Goal: Information Seeking & Learning: Learn about a topic

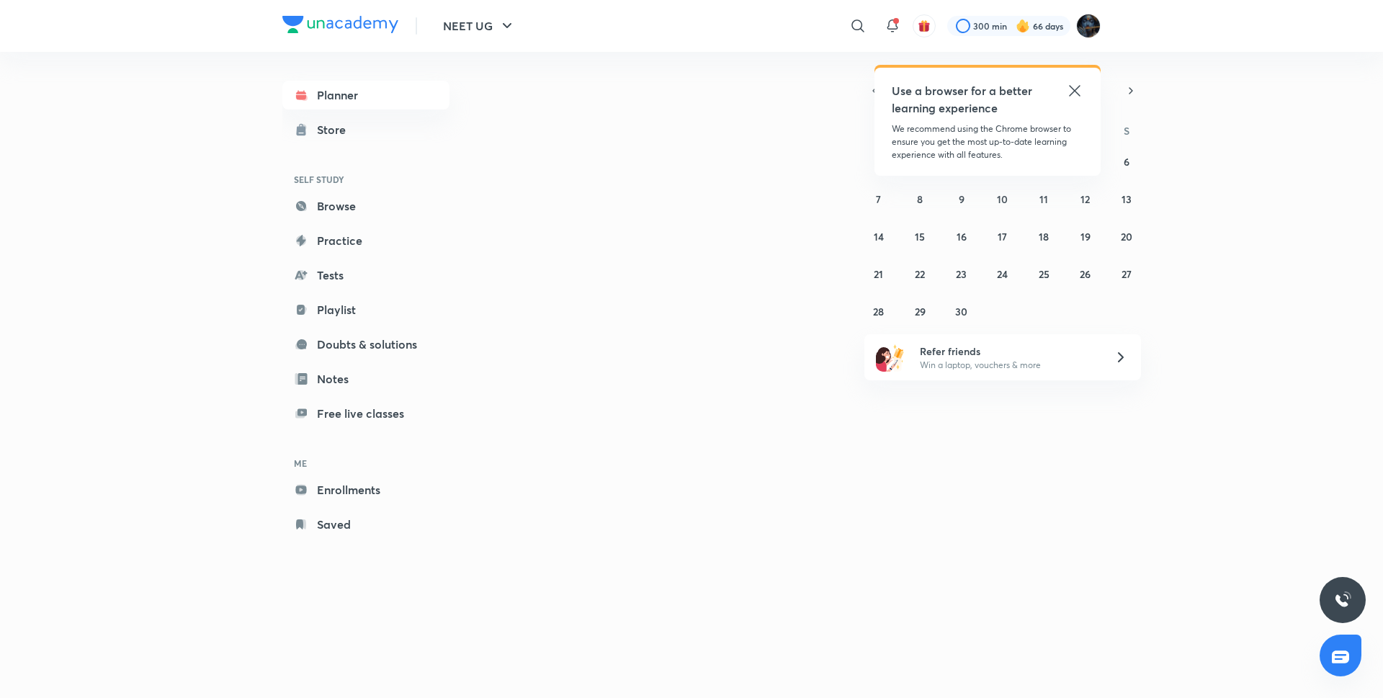
click at [917, 427] on div "[DATE] [DATE] S M T W T F S 31 1 2 3 4 5 6 7 8 9 10 11 12 13 14 15 16 17 18 19 …" at bounding box center [795, 360] width 611 height 617
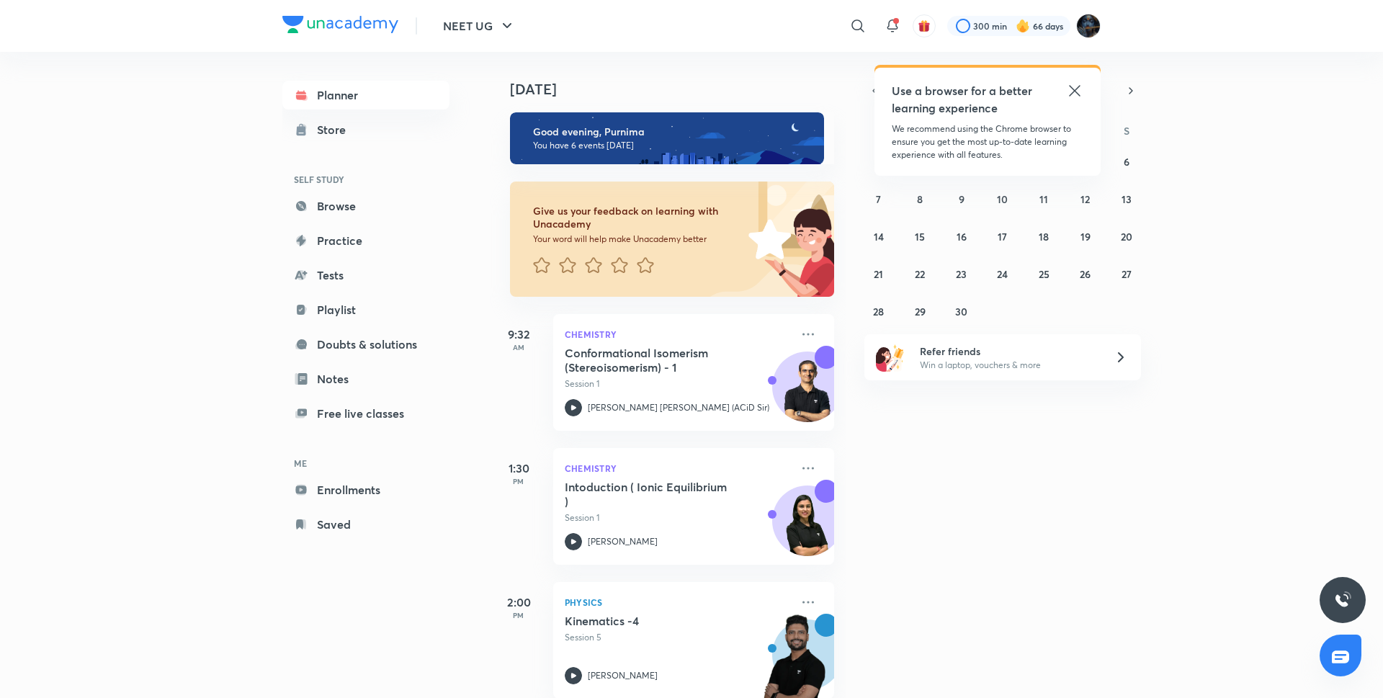
scroll to position [431, 0]
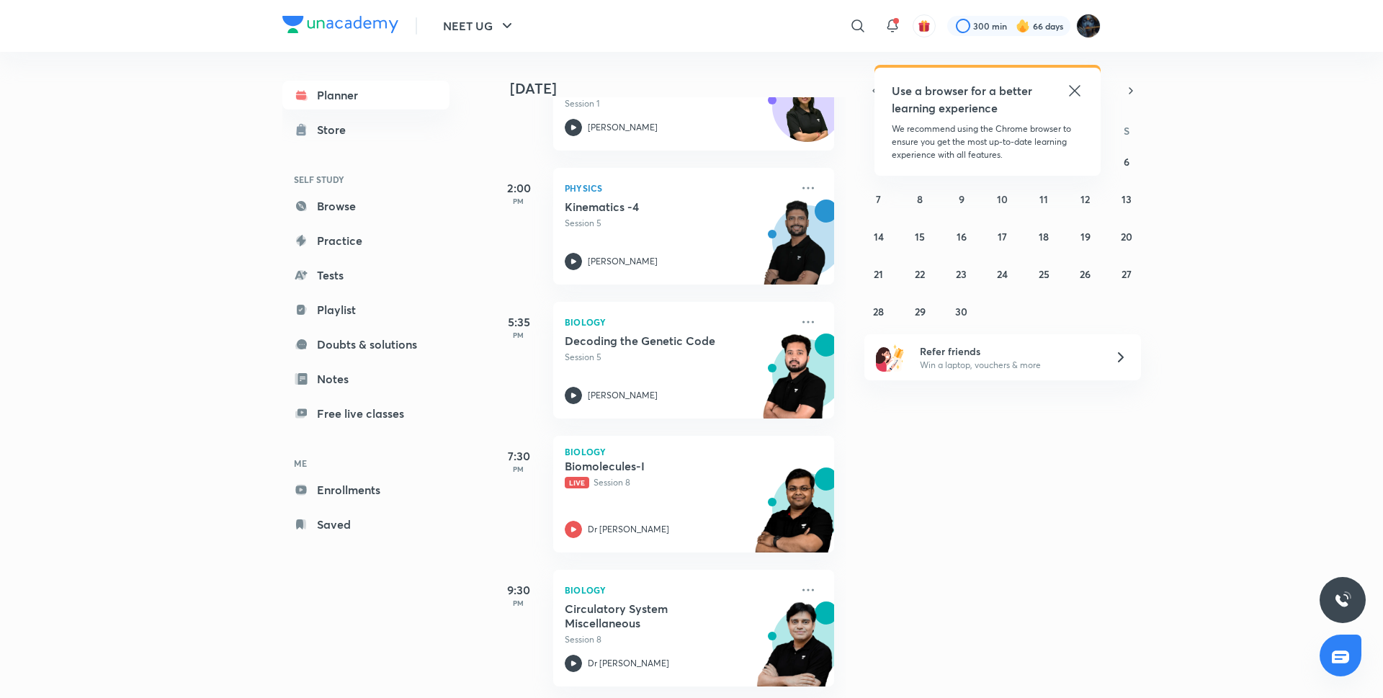
click at [906, 503] on div "[DATE] Good evening, Purnima You have 6 events [DATE] Give us your feedback on …" at bounding box center [935, 375] width 891 height 646
click at [977, 468] on div "[DATE] Good evening, Purnima You have 6 events [DATE] Give us your feedback on …" at bounding box center [935, 375] width 891 height 646
click at [1018, 517] on div "[DATE] Good evening, Purnima You have 6 events [DATE] Give us your feedback on …" at bounding box center [935, 375] width 891 height 646
click at [963, 308] on abbr "30" at bounding box center [961, 312] width 12 height 14
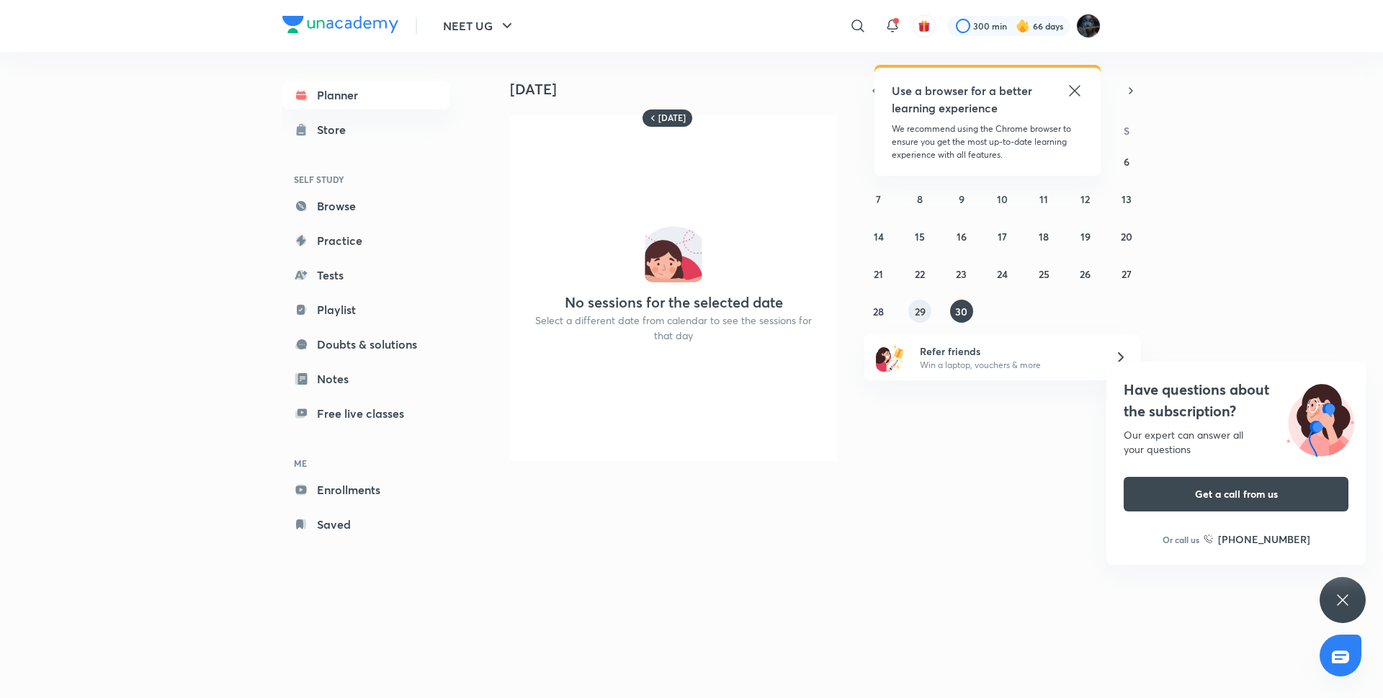
click at [922, 305] on abbr "29" at bounding box center [920, 312] width 11 height 14
click at [886, 308] on button "28" at bounding box center [879, 311] width 23 height 23
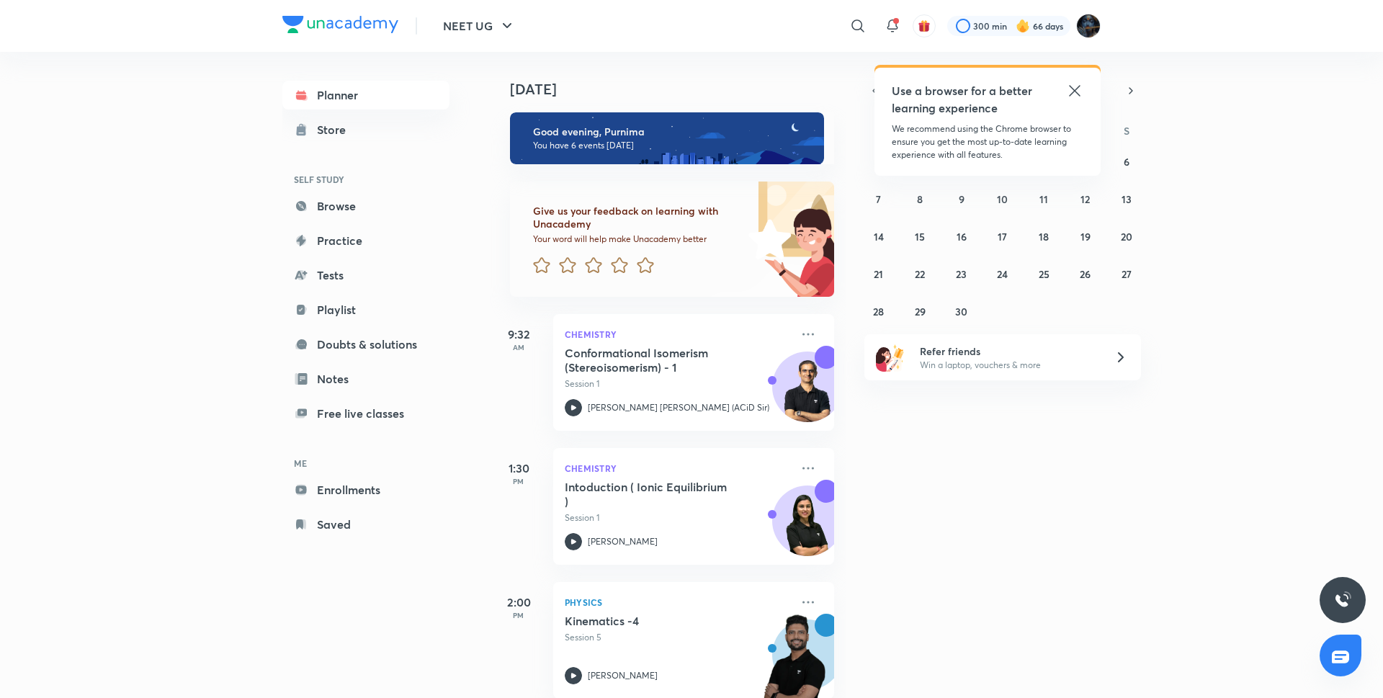
click at [1074, 92] on icon at bounding box center [1074, 90] width 11 height 11
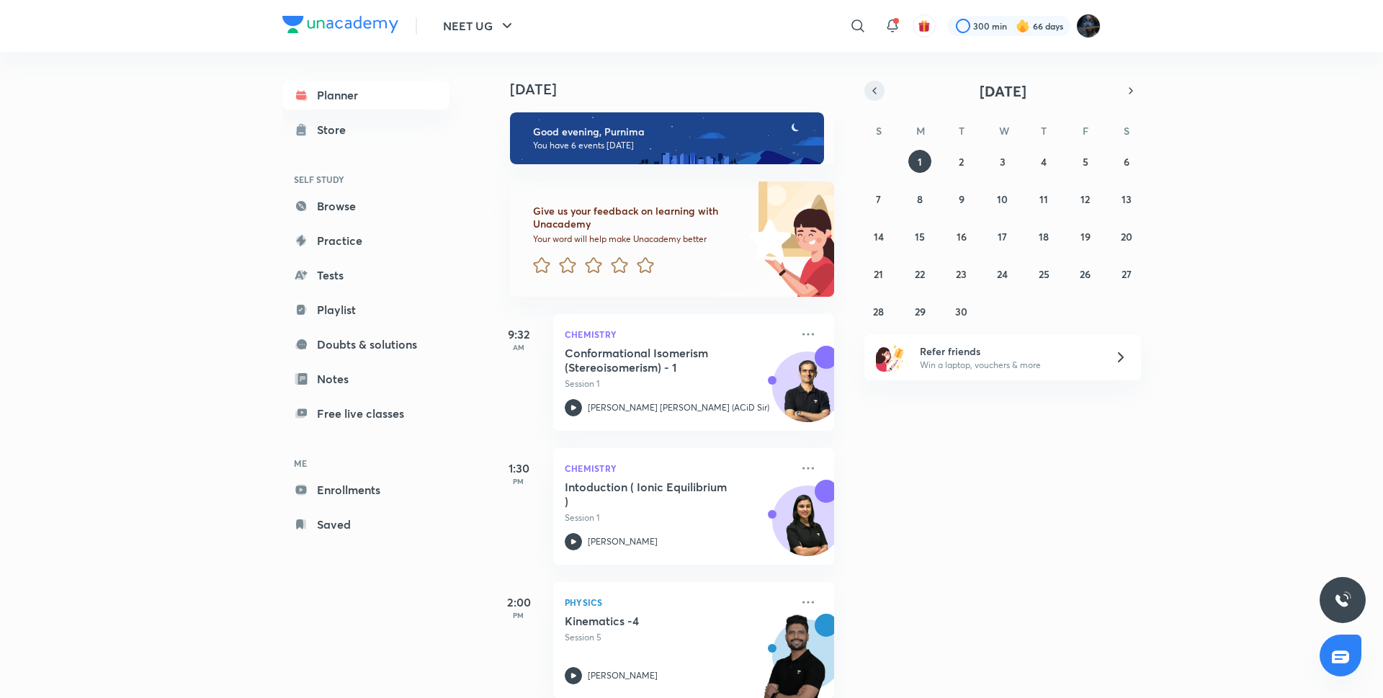
click at [879, 90] on icon "button" at bounding box center [875, 90] width 12 height 13
click at [1123, 309] on abbr "30" at bounding box center [1127, 312] width 12 height 14
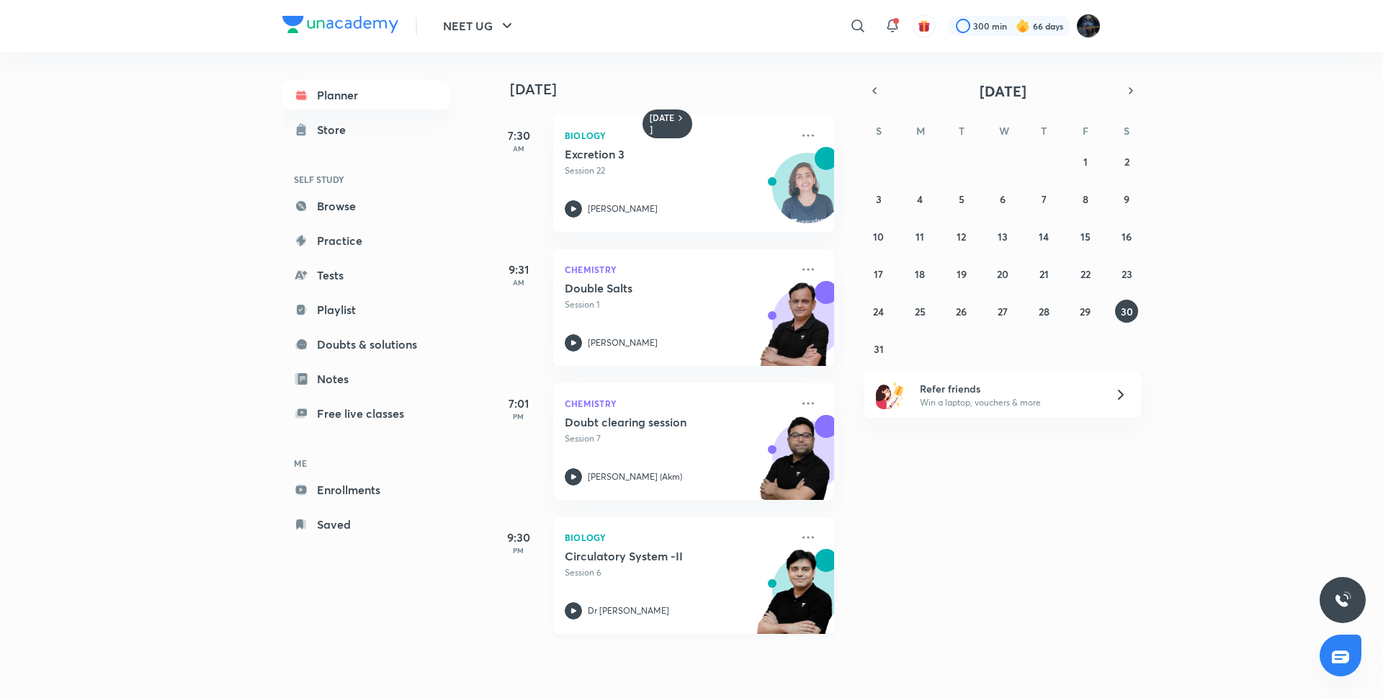
click at [572, 612] on icon at bounding box center [573, 610] width 5 height 5
click at [1126, 89] on icon "button" at bounding box center [1131, 90] width 12 height 13
click at [924, 157] on button "1" at bounding box center [920, 161] width 23 height 23
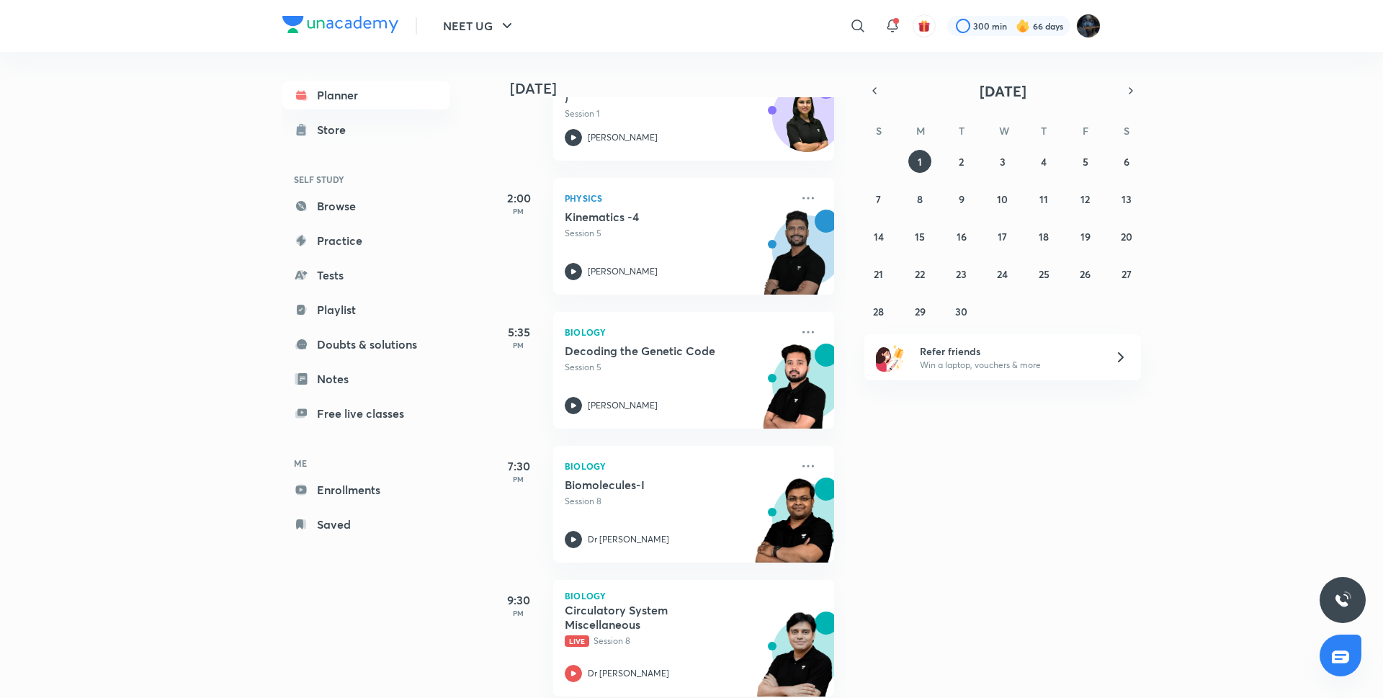
scroll to position [431, 0]
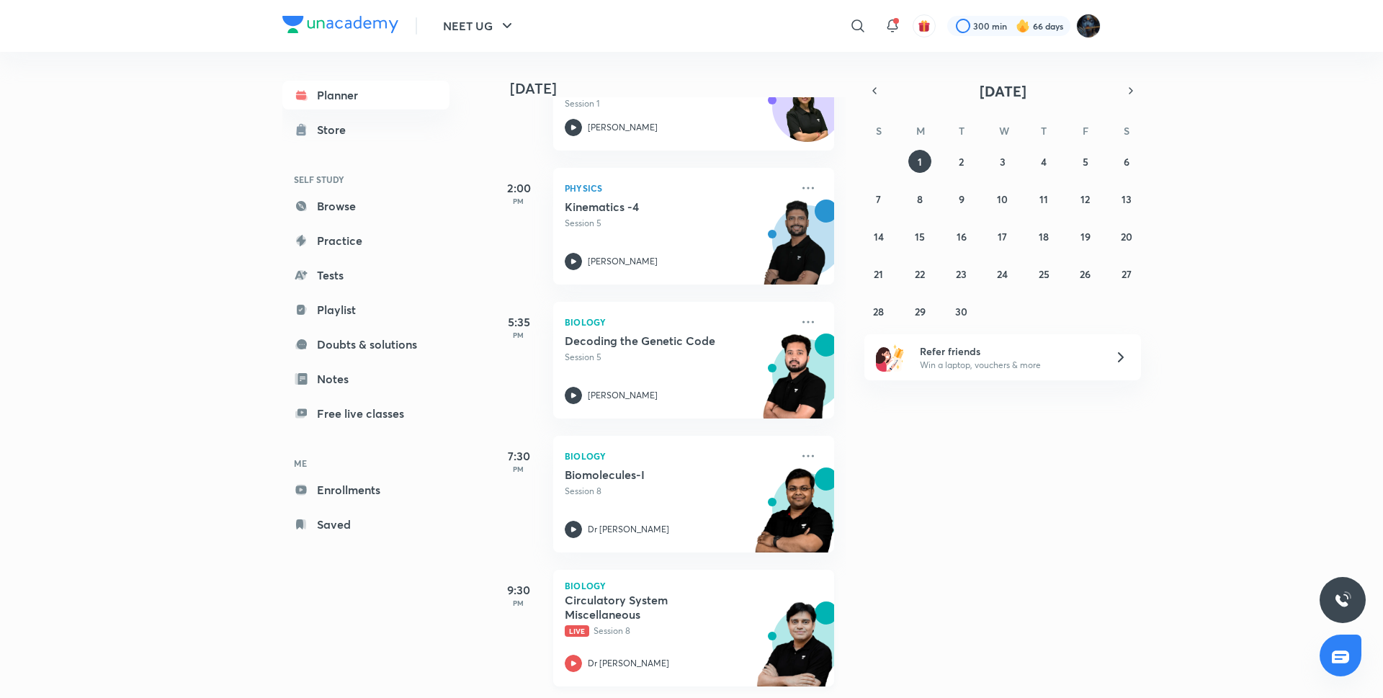
click at [579, 655] on icon at bounding box center [573, 663] width 17 height 17
